Goal: Use online tool/utility: Utilize a website feature to perform a specific function

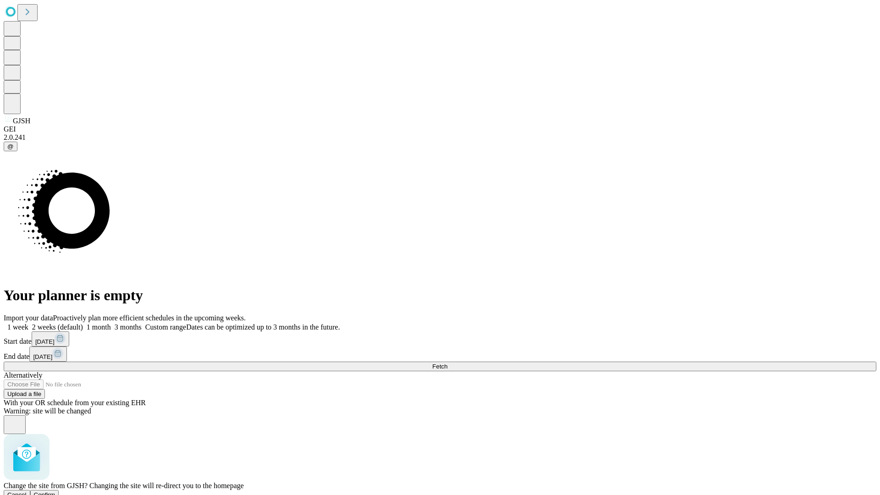
click at [55, 491] on span "Confirm" at bounding box center [45, 494] width 22 height 7
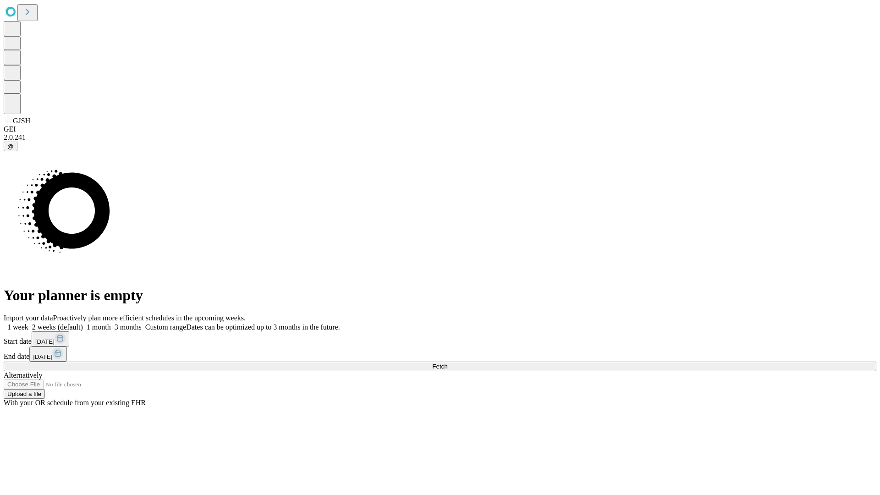
click at [83, 323] on label "2 weeks (default)" at bounding box center [55, 327] width 55 height 8
click at [447, 363] on span "Fetch" at bounding box center [439, 366] width 15 height 7
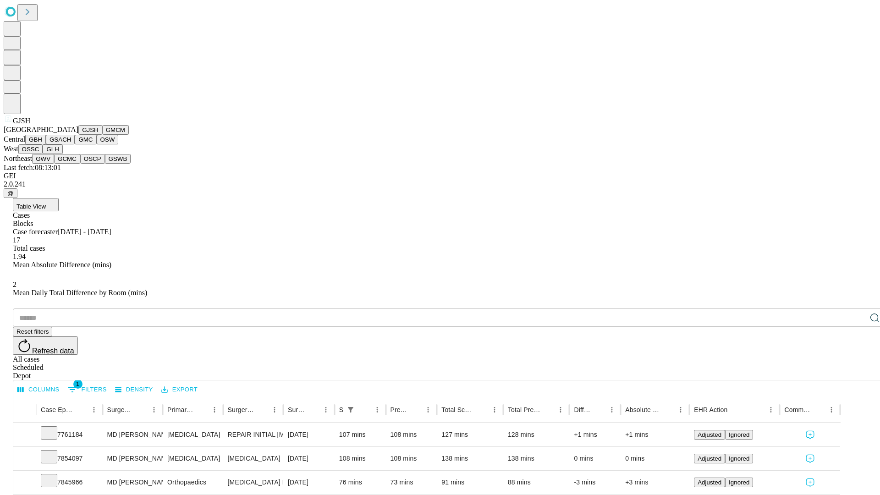
click at [102, 135] on button "GMCM" at bounding box center [115, 130] width 27 height 10
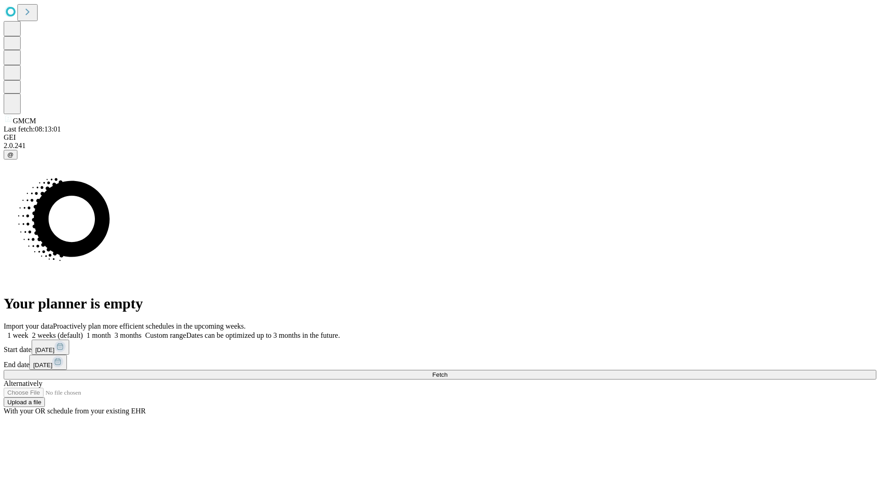
click at [83, 331] on label "2 weeks (default)" at bounding box center [55, 335] width 55 height 8
click at [447, 371] on span "Fetch" at bounding box center [439, 374] width 15 height 7
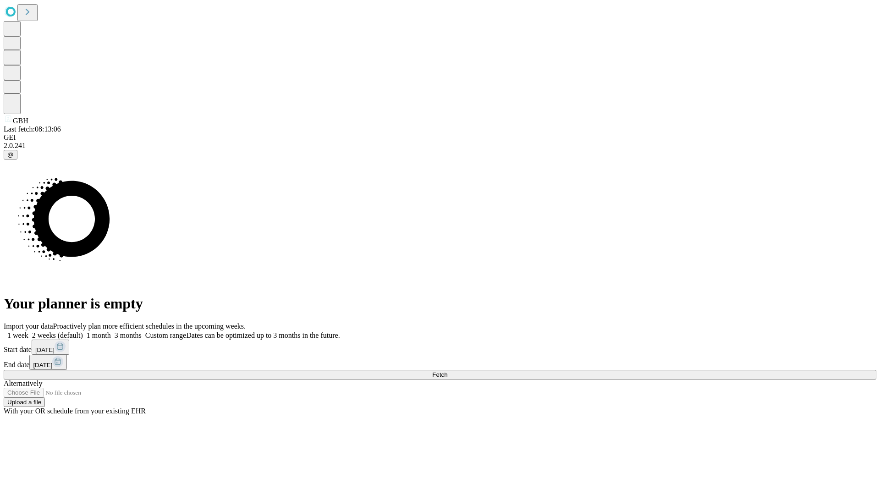
click at [83, 331] on label "2 weeks (default)" at bounding box center [55, 335] width 55 height 8
click at [447, 371] on span "Fetch" at bounding box center [439, 374] width 15 height 7
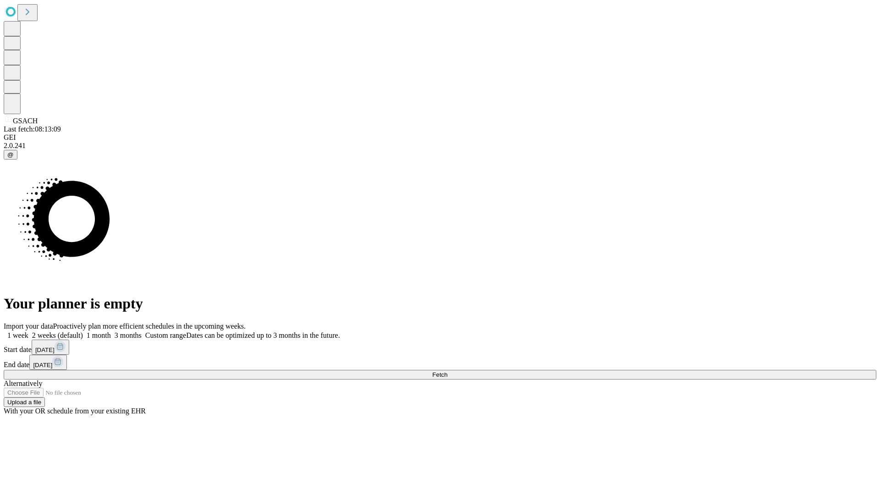
click at [83, 331] on label "2 weeks (default)" at bounding box center [55, 335] width 55 height 8
click at [447, 371] on span "Fetch" at bounding box center [439, 374] width 15 height 7
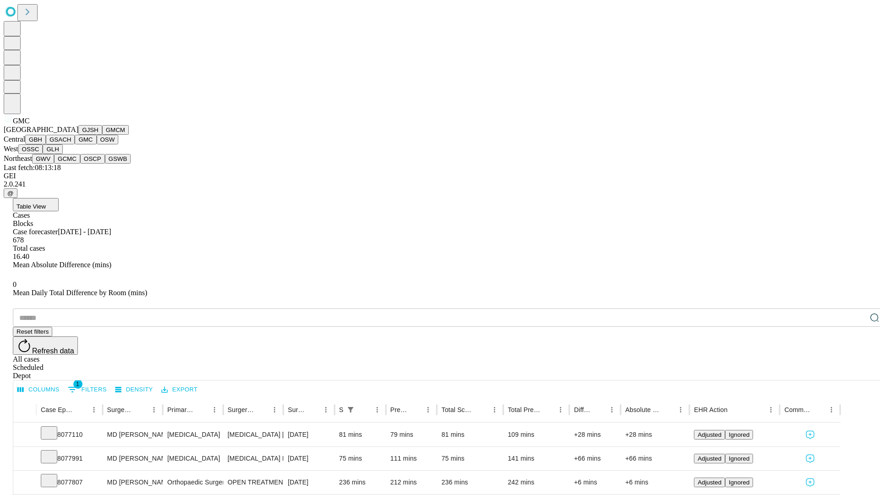
click at [97, 144] on button "OSW" at bounding box center [108, 140] width 22 height 10
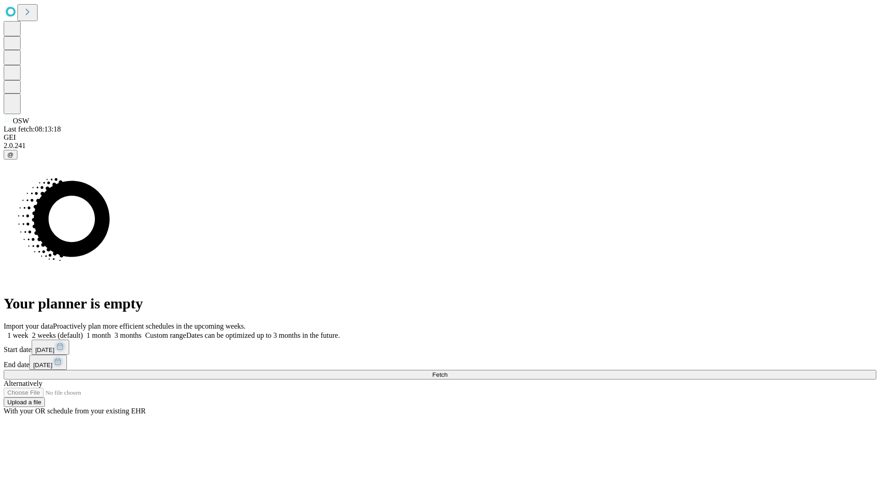
click at [83, 331] on label "2 weeks (default)" at bounding box center [55, 335] width 55 height 8
click at [447, 371] on span "Fetch" at bounding box center [439, 374] width 15 height 7
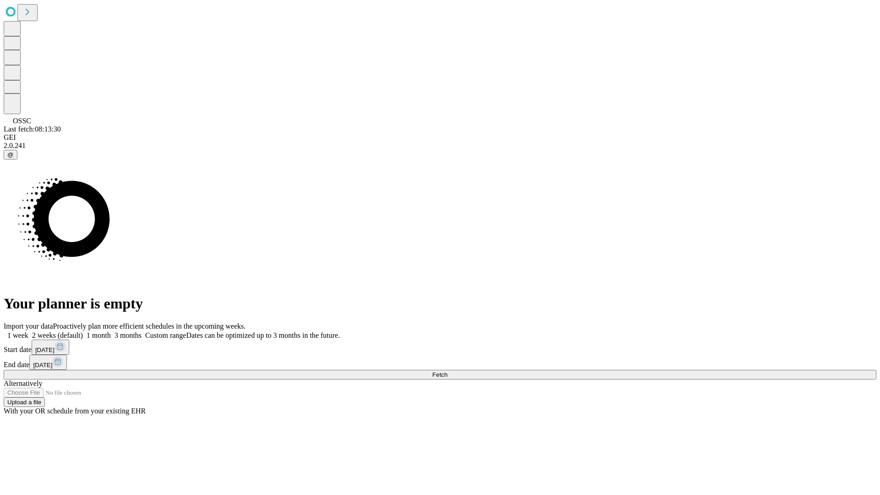
click at [83, 331] on label "2 weeks (default)" at bounding box center [55, 335] width 55 height 8
click at [447, 371] on span "Fetch" at bounding box center [439, 374] width 15 height 7
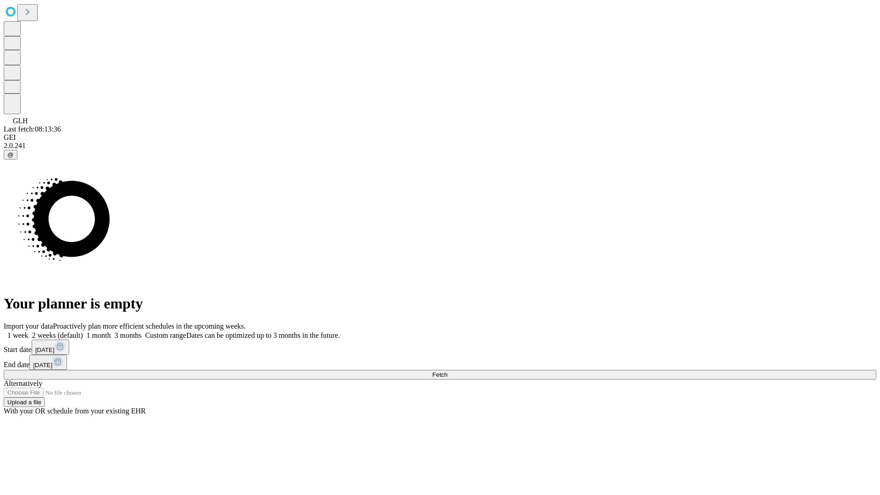
click at [447, 371] on span "Fetch" at bounding box center [439, 374] width 15 height 7
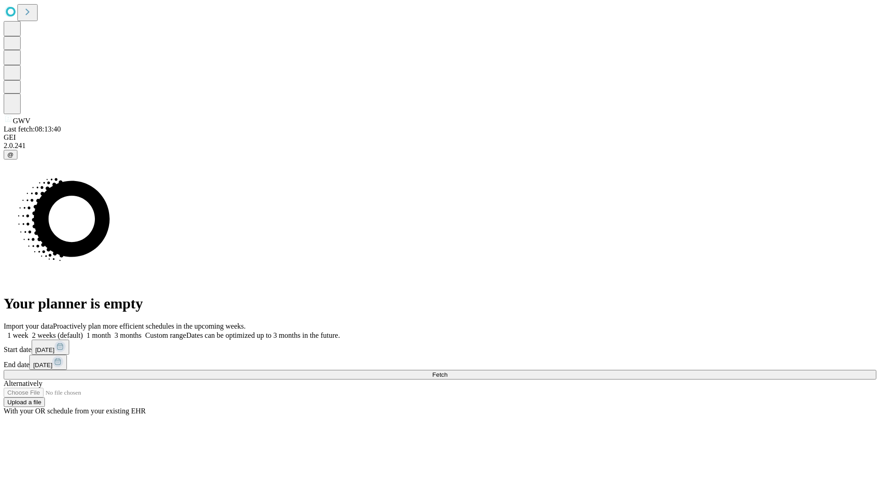
click at [83, 331] on label "2 weeks (default)" at bounding box center [55, 335] width 55 height 8
click at [447, 371] on span "Fetch" at bounding box center [439, 374] width 15 height 7
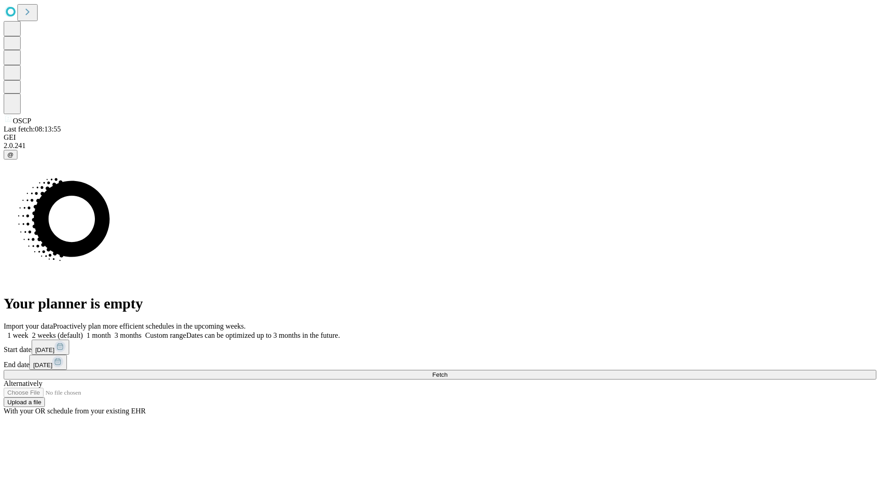
click at [83, 331] on label "2 weeks (default)" at bounding box center [55, 335] width 55 height 8
click at [447, 371] on span "Fetch" at bounding box center [439, 374] width 15 height 7
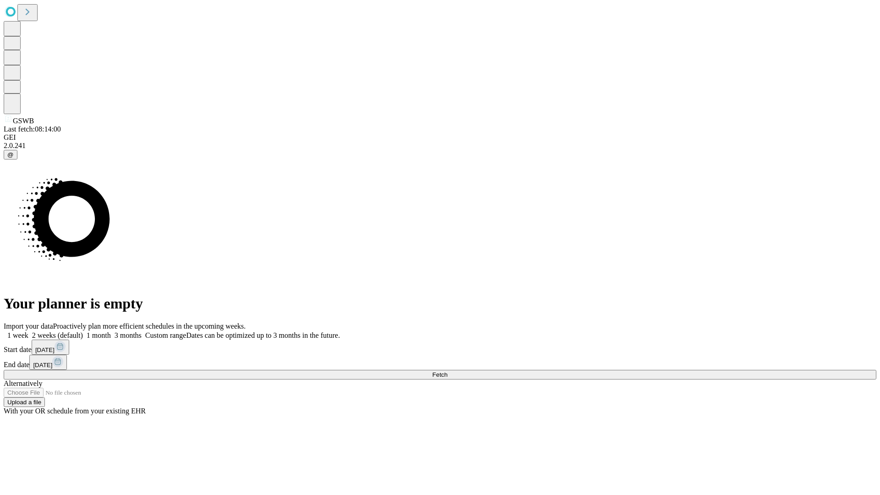
click at [83, 331] on label "2 weeks (default)" at bounding box center [55, 335] width 55 height 8
click at [447, 371] on span "Fetch" at bounding box center [439, 374] width 15 height 7
